Goal: Complete application form

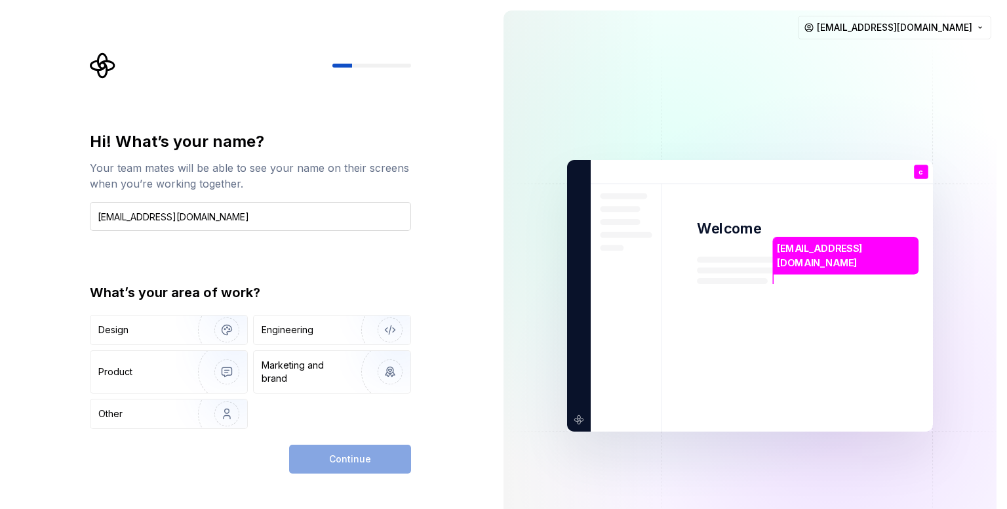
drag, startPoint x: 229, startPoint y: 219, endPoint x: 128, endPoint y: 218, distance: 100.3
click at [128, 218] on input "[EMAIL_ADDRESS][DOMAIN_NAME]" at bounding box center [250, 216] width 321 height 29
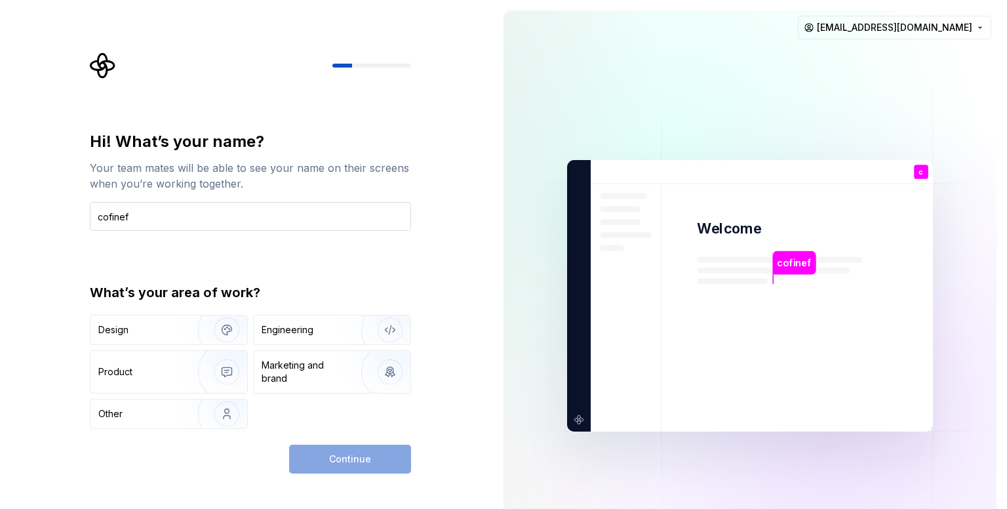
click at [102, 212] on input "cofinef" at bounding box center [250, 216] width 321 height 29
type input "Cofinef"
click at [159, 338] on div "Design" at bounding box center [168, 329] width 157 height 29
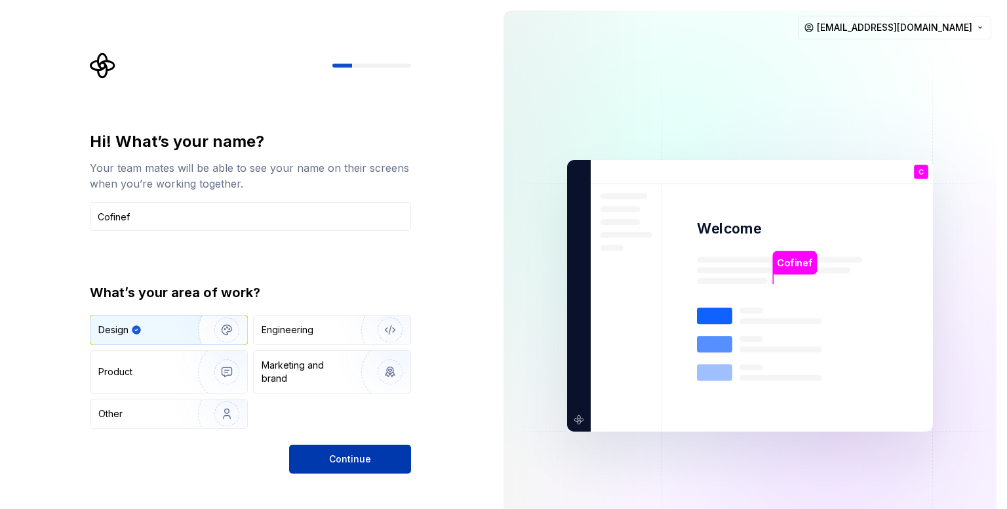
click at [333, 453] on span "Continue" at bounding box center [350, 458] width 42 height 13
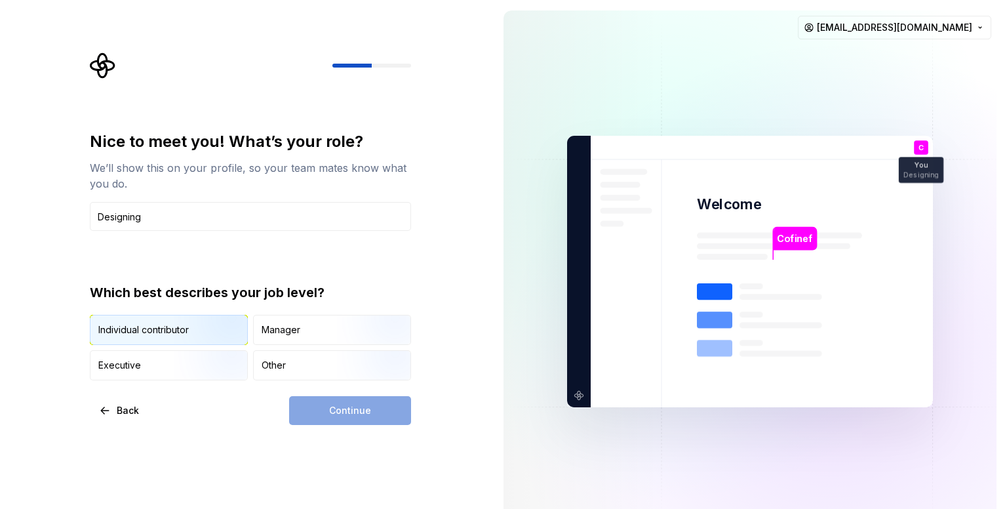
type input "Designing"
click at [199, 344] on button "Individual contributor" at bounding box center [169, 330] width 158 height 30
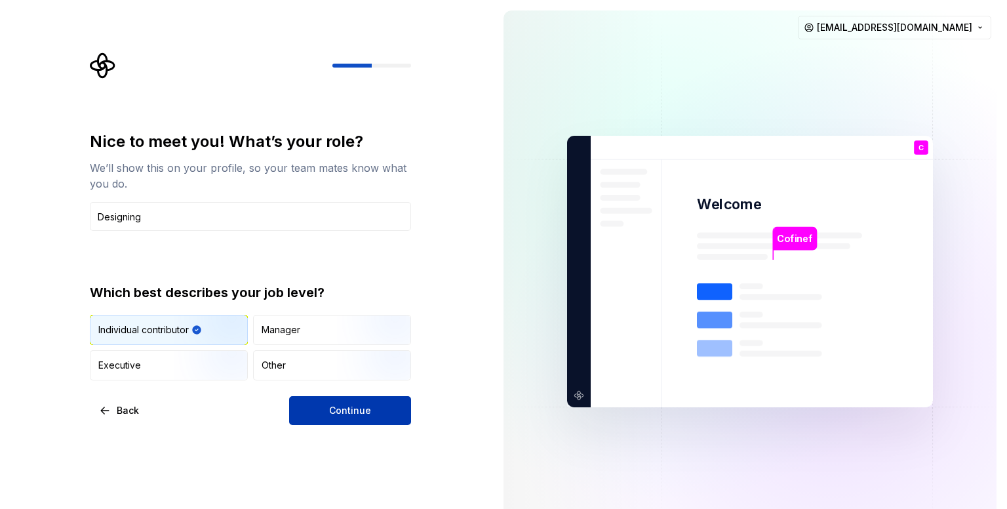
click at [364, 404] on span "Continue" at bounding box center [350, 410] width 42 height 13
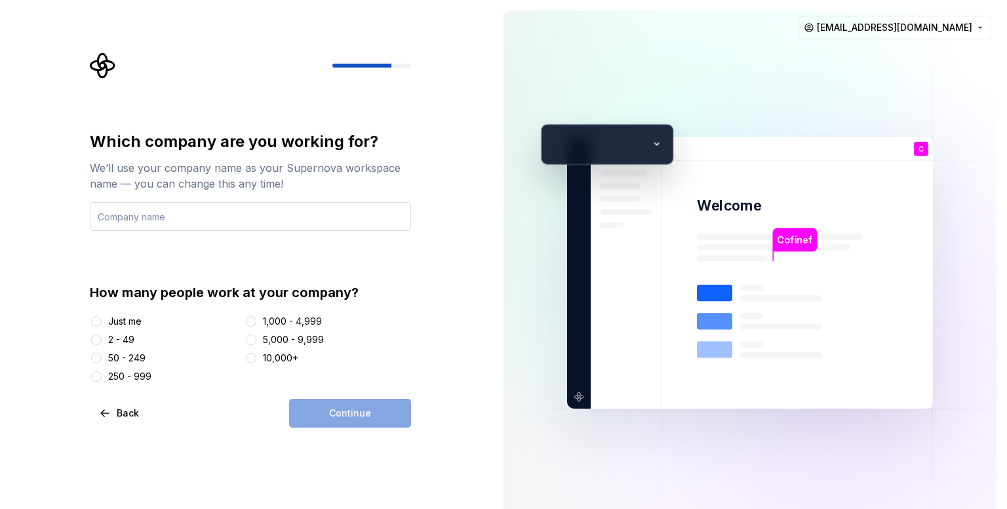
click at [170, 211] on input "text" at bounding box center [250, 216] width 321 height 29
type input "[PERSON_NAME] Enterprise LTD"
click at [125, 326] on div "Just me" at bounding box center [124, 321] width 33 height 13
click at [102, 326] on button "Just me" at bounding box center [96, 321] width 10 height 10
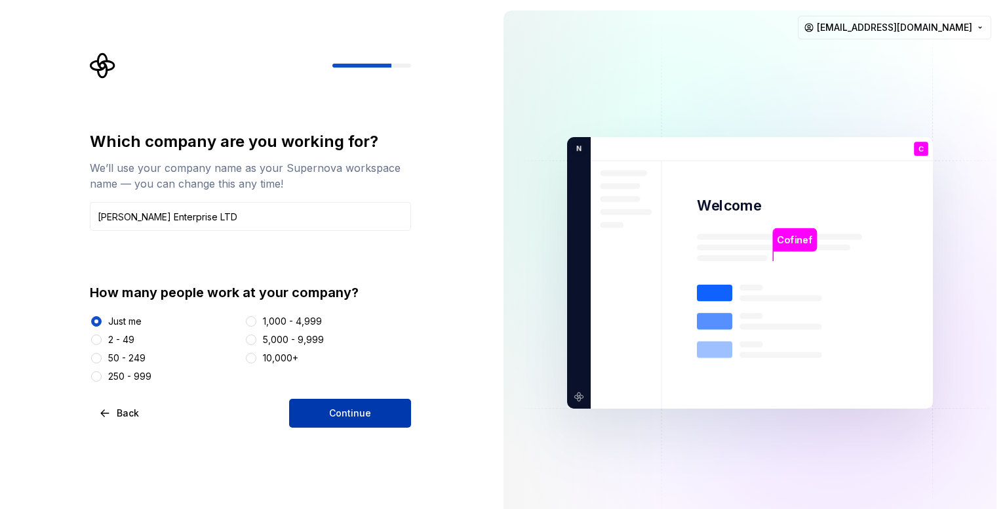
click at [346, 412] on span "Continue" at bounding box center [350, 412] width 42 height 13
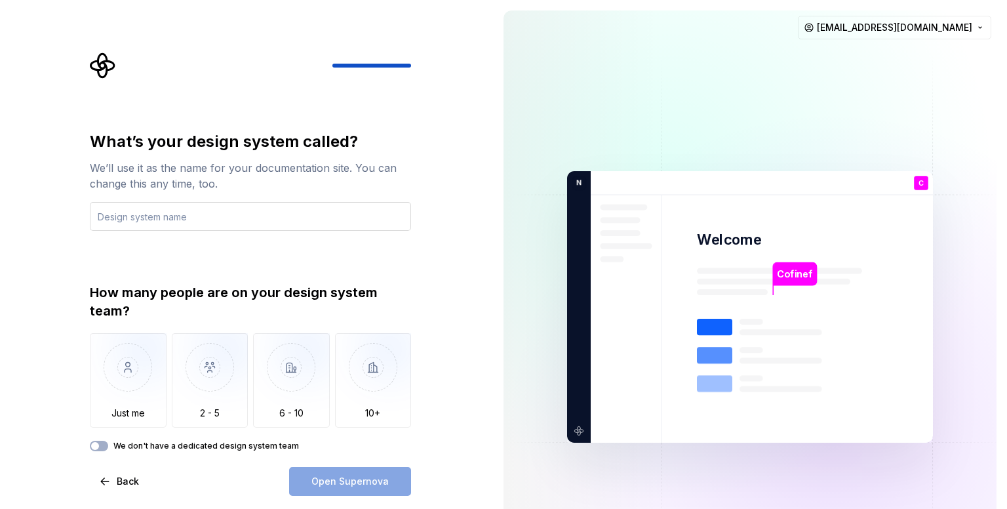
click at [186, 215] on input "text" at bounding box center [250, 216] width 321 height 29
type input "Pyraen"
drag, startPoint x: 170, startPoint y: 290, endPoint x: 284, endPoint y: 296, distance: 113.6
click at [284, 296] on div "How many people are on your design system team?" at bounding box center [250, 301] width 321 height 37
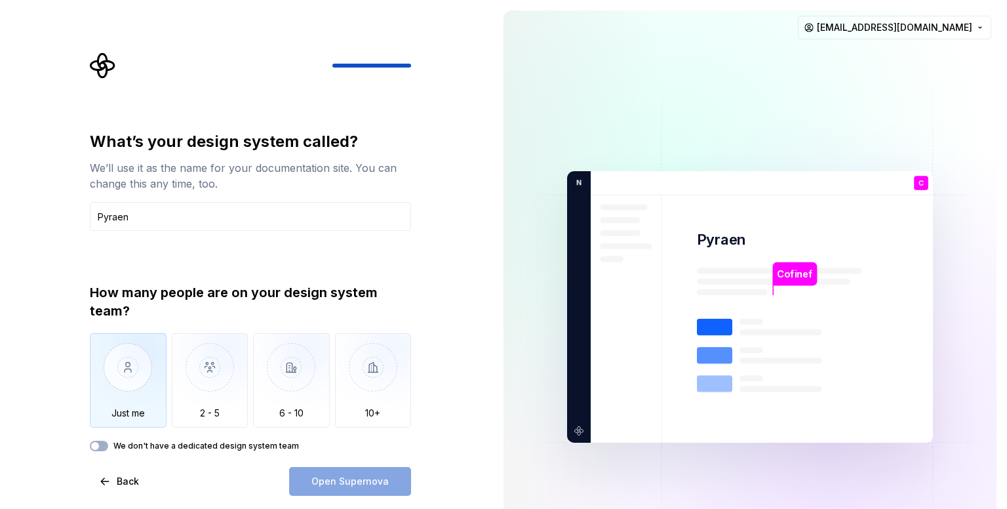
click at [121, 368] on img "button" at bounding box center [128, 377] width 77 height 88
click at [356, 472] on button "Open Supernova" at bounding box center [350, 481] width 122 height 29
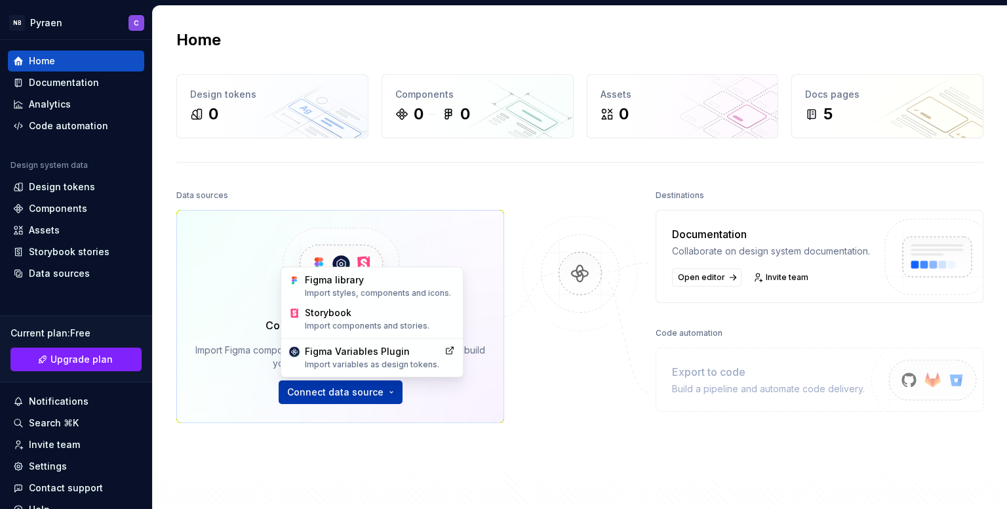
click at [362, 389] on html "NB Pyraen C Home Documentation Analytics Code automation Design system data Des…" at bounding box center [503, 254] width 1007 height 509
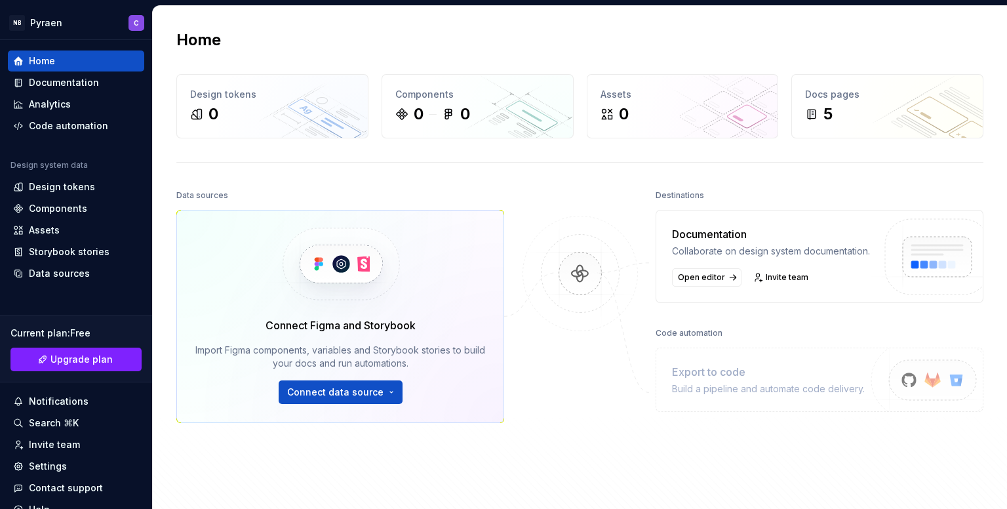
click at [538, 222] on html "NB Pyraen C Home Documentation Analytics Code automation Design system data Des…" at bounding box center [503, 254] width 1007 height 509
